Goal: Submit feedback/report problem: Submit feedback/report problem

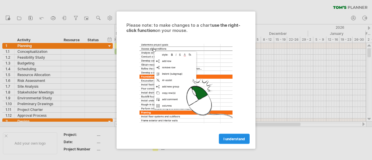
click at [231, 140] on span "I understand" at bounding box center [233, 139] width 21 height 4
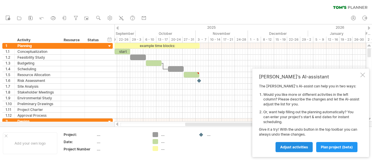
click at [296, 145] on span "Adjust activities" at bounding box center [294, 147] width 28 height 4
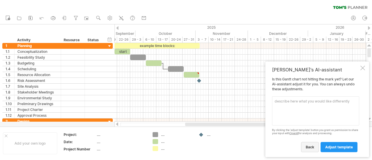
click at [317, 144] on link "back" at bounding box center [310, 147] width 18 height 10
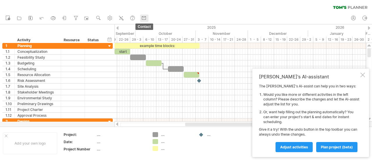
click at [144, 17] on use at bounding box center [144, 18] width 6 height 6
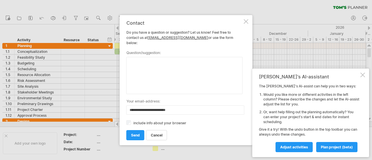
click at [248, 24] on div "**********" at bounding box center [186, 80] width 133 height 130
click at [244, 24] on div at bounding box center [246, 21] width 5 height 5
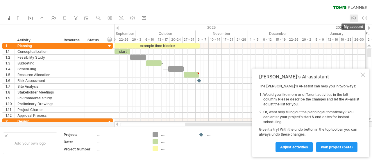
click at [352, 20] on circle at bounding box center [353, 18] width 4 height 4
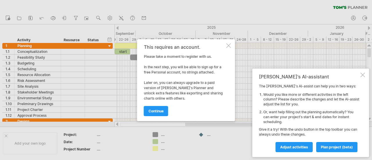
click at [227, 45] on div at bounding box center [228, 45] width 5 height 5
